Goal: Task Accomplishment & Management: Use online tool/utility

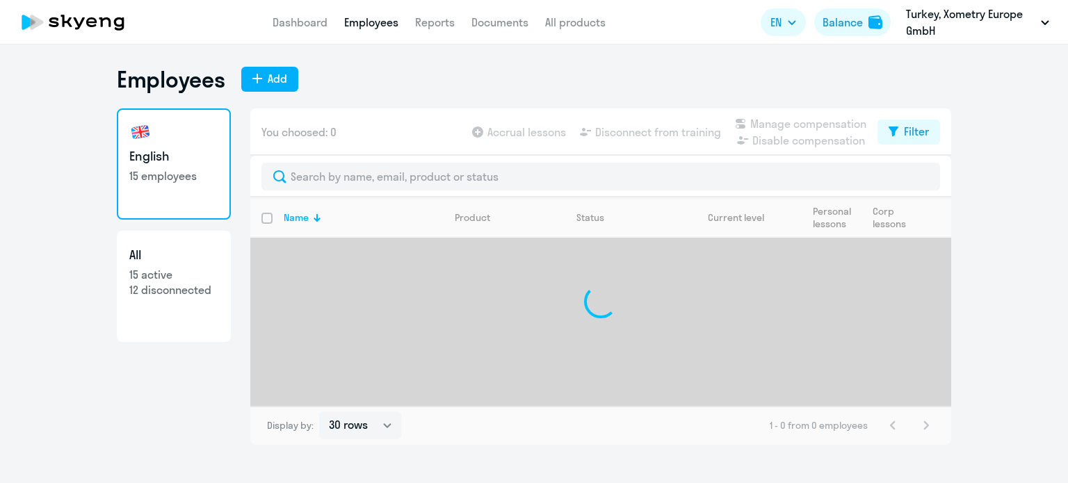
select select "30"
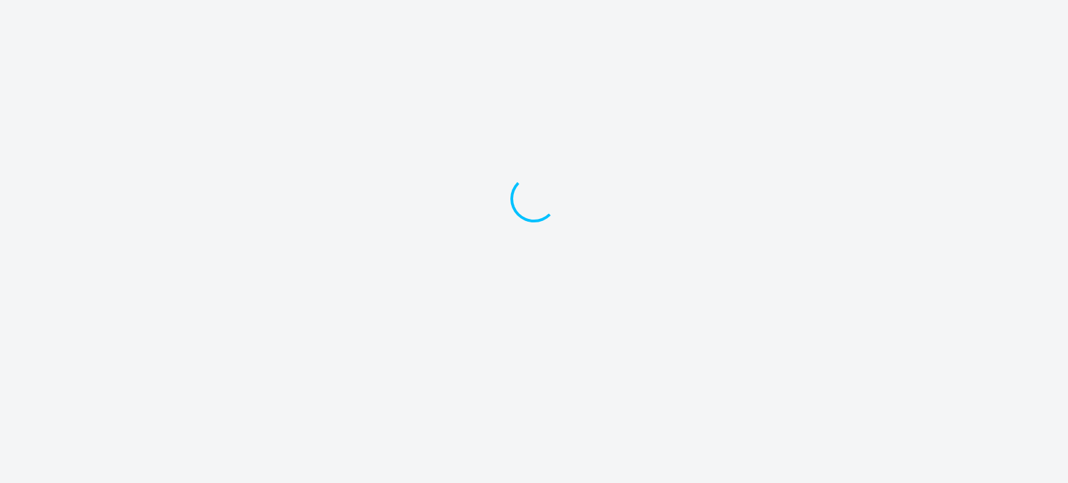
select select "30"
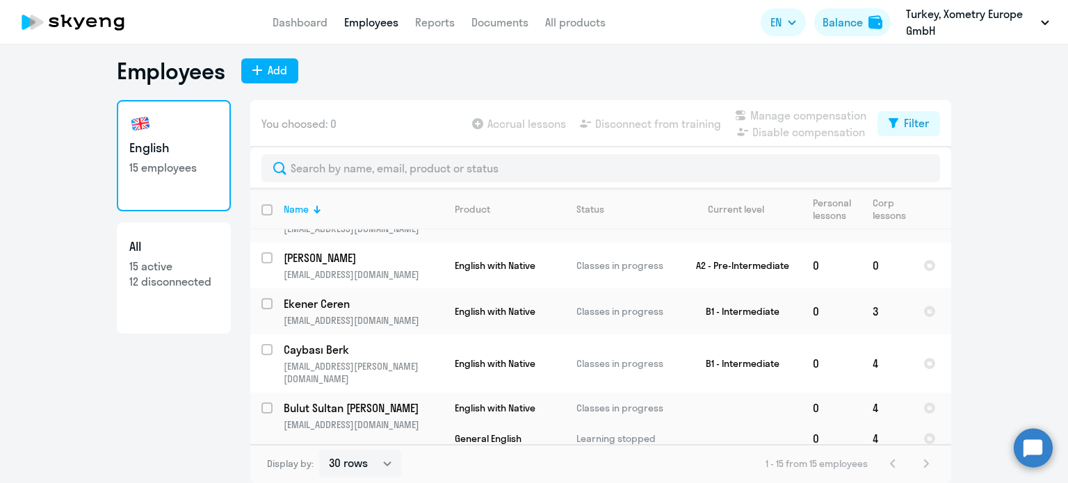
scroll to position [487, 0]
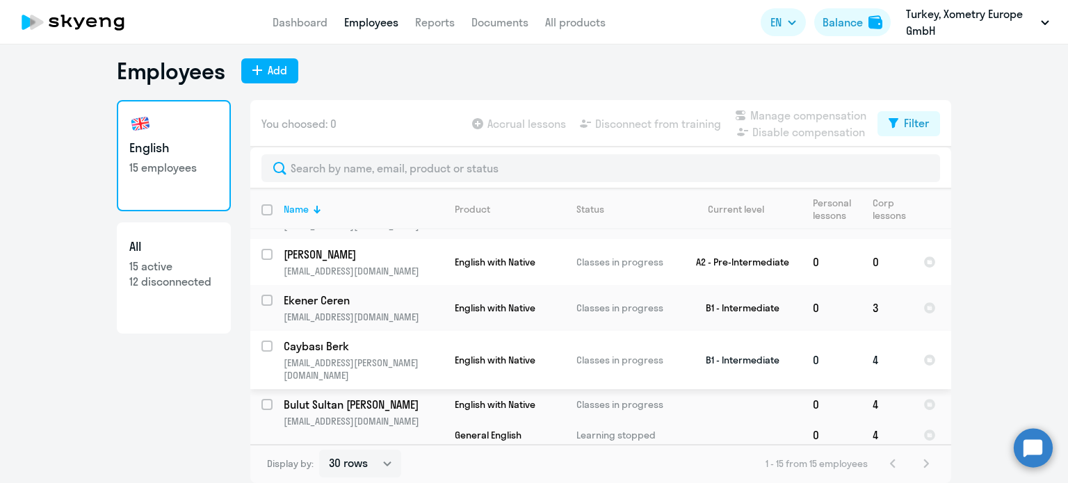
click at [261, 341] on input "select row 39835160" at bounding box center [275, 355] width 28 height 28
checkbox input "true"
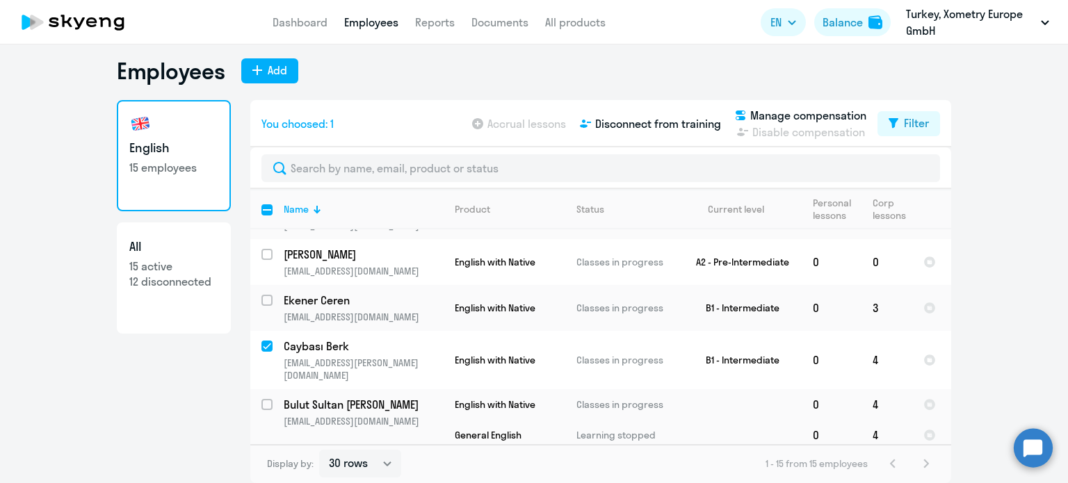
click at [184, 364] on div "English 15 employees All 15 active 12 disconnected" at bounding box center [174, 287] width 114 height 375
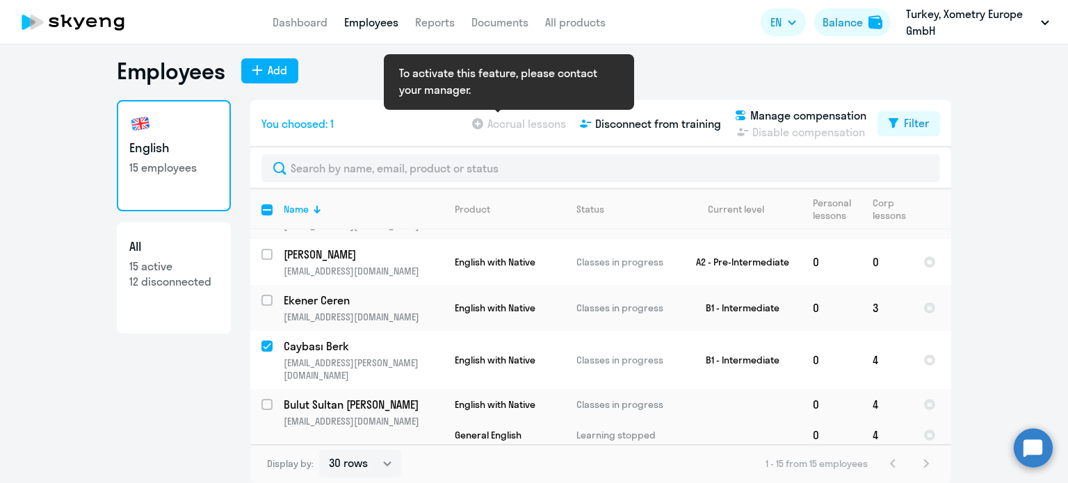
click at [503, 124] on app-table-action-button "Accrual lessons" at bounding box center [517, 123] width 97 height 17
